Goal: Transaction & Acquisition: Subscribe to service/newsletter

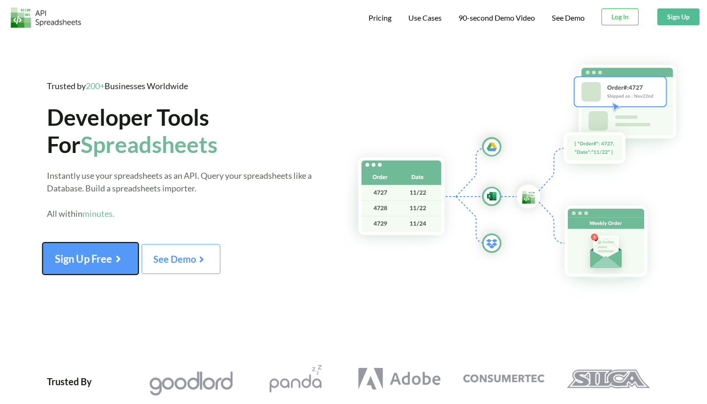
click at [93, 271] on button "Sign Up Free" at bounding box center [91, 258] width 96 height 32
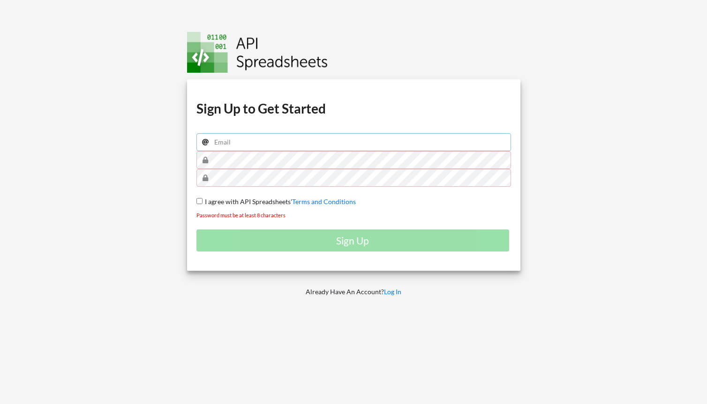
click at [339, 139] on input "email" at bounding box center [353, 142] width 315 height 18
paste input "https://wwwapp.apispreadsheets.com/"
type input "https://wwwapp.apispreadsheets.com/"
click at [166, 29] on div at bounding box center [83, 202] width 181 height 404
click at [243, 140] on input "email" at bounding box center [355, 142] width 316 height 18
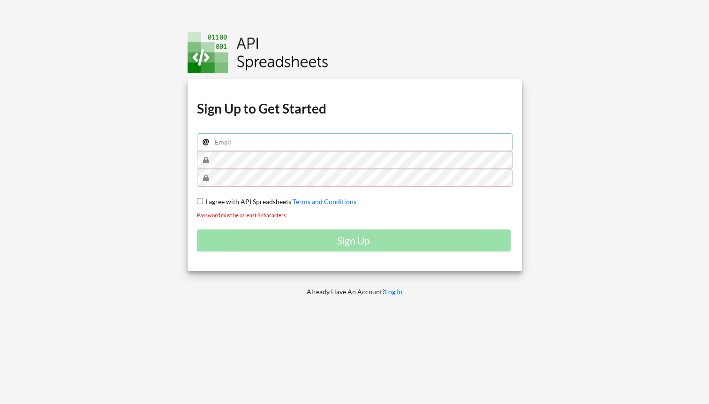
paste input "stclarepdxmanagement@gmail.com"
type input "stclarepdxmanagement@gmail.com"
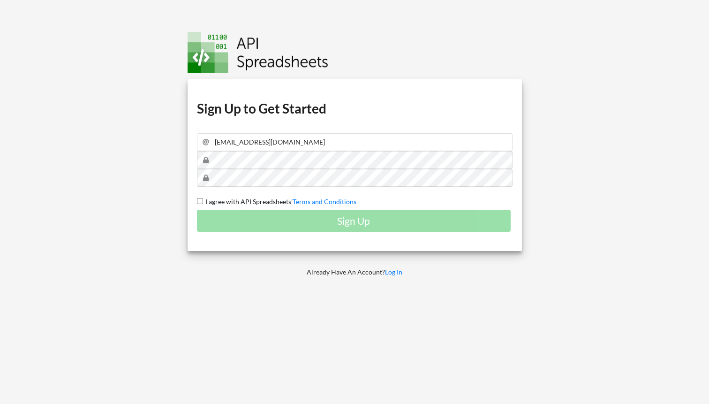
click at [227, 202] on span "I agree with API Spreadsheets'" at bounding box center [248, 201] width 90 height 8
click at [203, 202] on input "I agree with API Spreadsheets' Terms and Conditions" at bounding box center [200, 201] width 6 height 6
checkbox input "true"
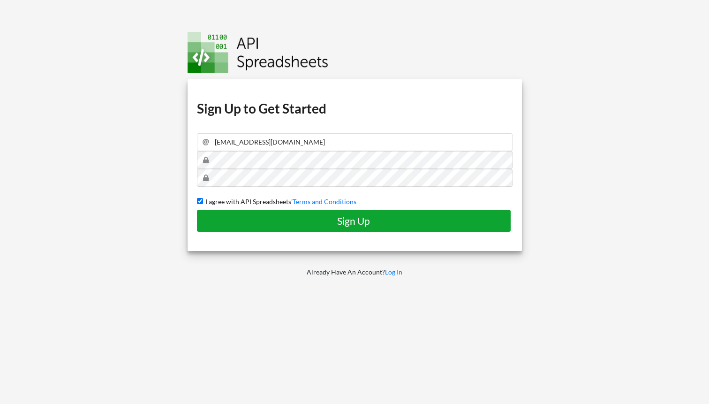
click at [246, 214] on button "Sign Up" at bounding box center [354, 221] width 314 height 22
checkbox input "false"
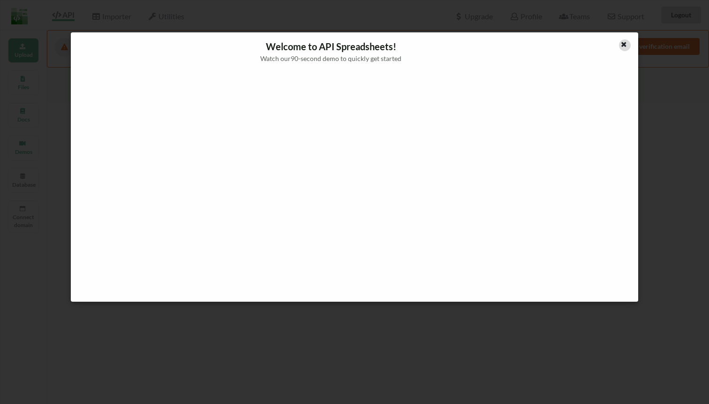
click at [625, 41] on icon at bounding box center [624, 43] width 8 height 7
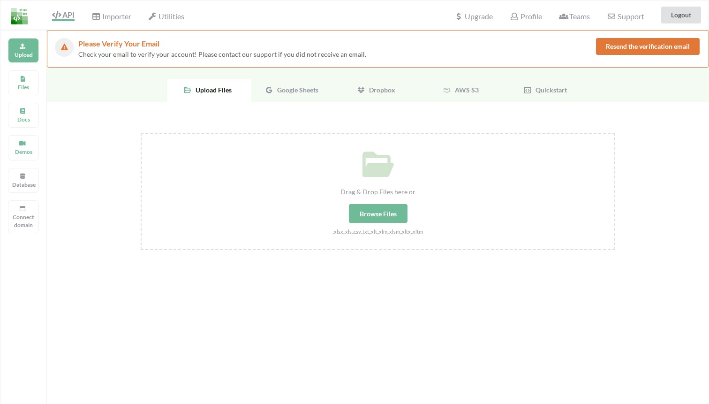
click at [287, 85] on div "Google Sheets" at bounding box center [293, 90] width 84 height 23
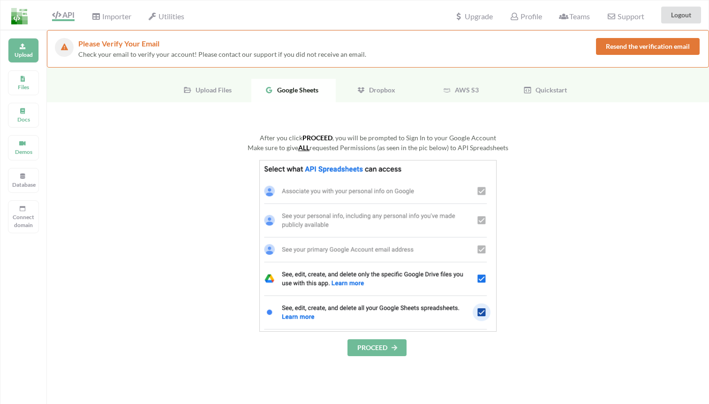
click at [378, 176] on img at bounding box center [377, 246] width 237 height 172
click at [375, 348] on button "PROCEED" at bounding box center [376, 347] width 59 height 17
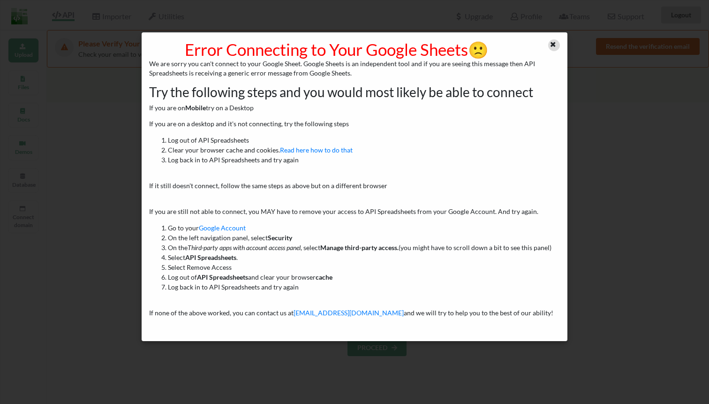
click at [555, 46] on icon at bounding box center [553, 43] width 8 height 7
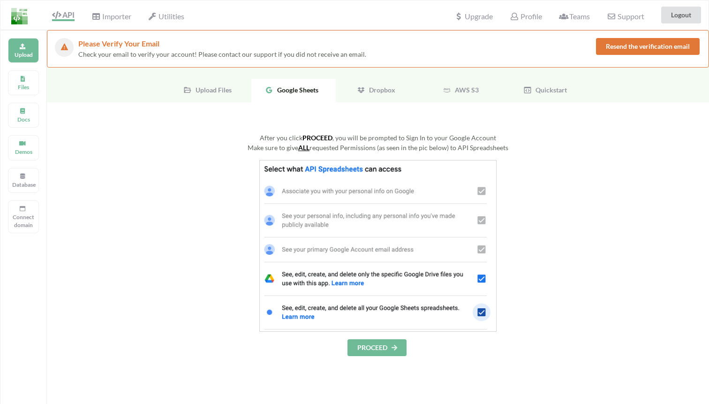
click at [383, 345] on button "PROCEED" at bounding box center [376, 347] width 59 height 17
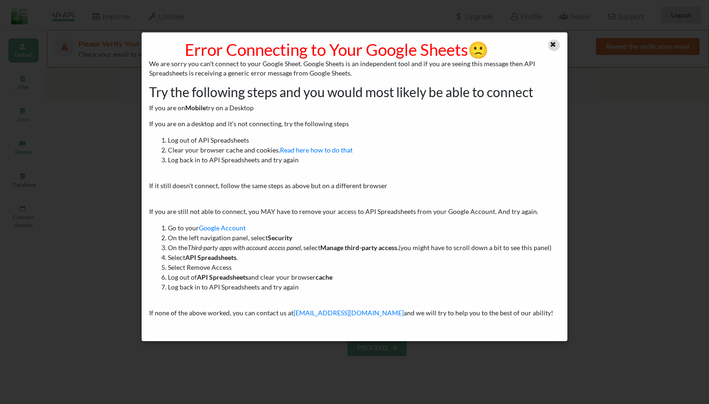
click at [550, 43] on icon at bounding box center [553, 43] width 8 height 7
